Goal: Find specific page/section: Find specific page/section

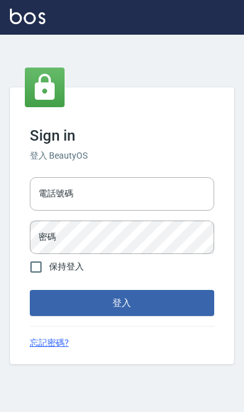
click at [94, 189] on input "電話號碼" at bounding box center [122, 193] width 184 height 33
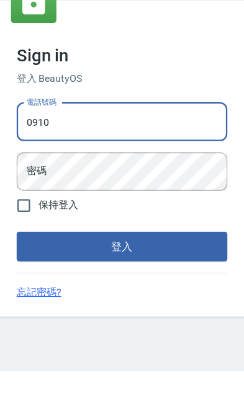
type input "0910967130"
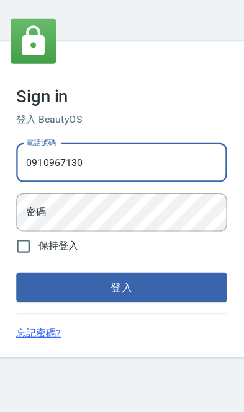
click at [30, 221] on div "密碼 密碼" at bounding box center [122, 237] width 184 height 33
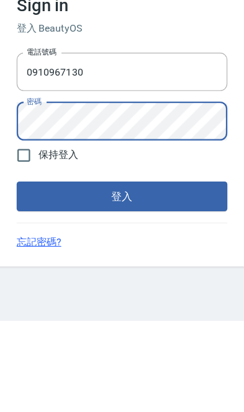
click at [53, 290] on button "登入" at bounding box center [122, 303] width 184 height 26
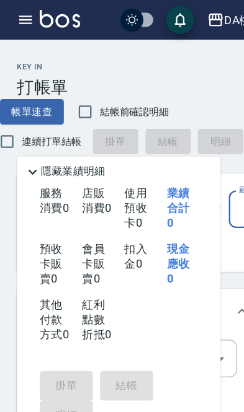
click at [22, 18] on icon "button" at bounding box center [22, 17] width 11 height 7
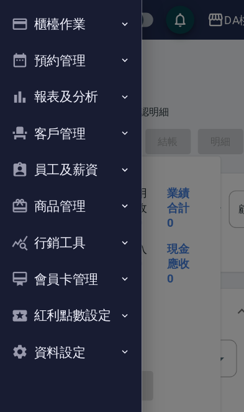
click at [44, 182] on button "商品管理" at bounding box center [62, 181] width 114 height 32
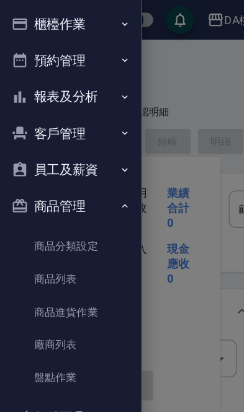
click at [50, 238] on link "商品列表" at bounding box center [62, 244] width 114 height 29
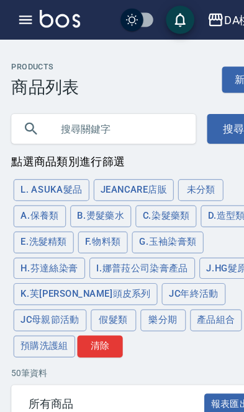
click at [96, 105] on input "text" at bounding box center [103, 112] width 117 height 33
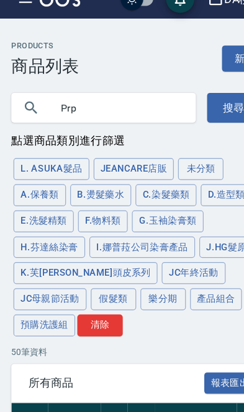
click at [192, 100] on button "搜尋" at bounding box center [204, 113] width 47 height 26
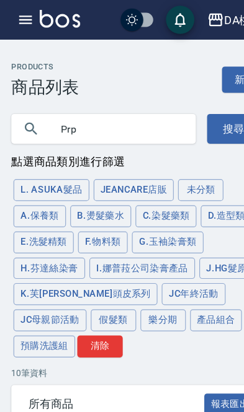
click at [78, 120] on input "Prp" at bounding box center [103, 112] width 117 height 33
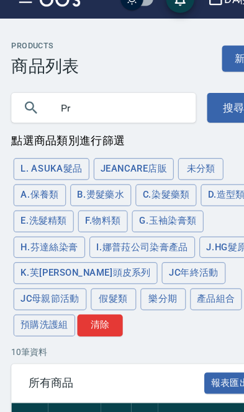
type input "P"
type input "鉑金光"
click at [203, 100] on button "搜尋" at bounding box center [204, 113] width 47 height 26
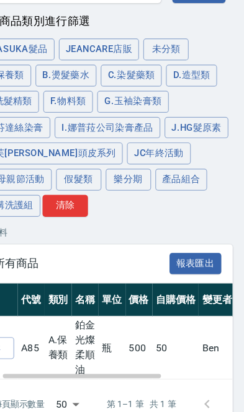
scroll to position [0, 38]
